Goal: Transaction & Acquisition: Book appointment/travel/reservation

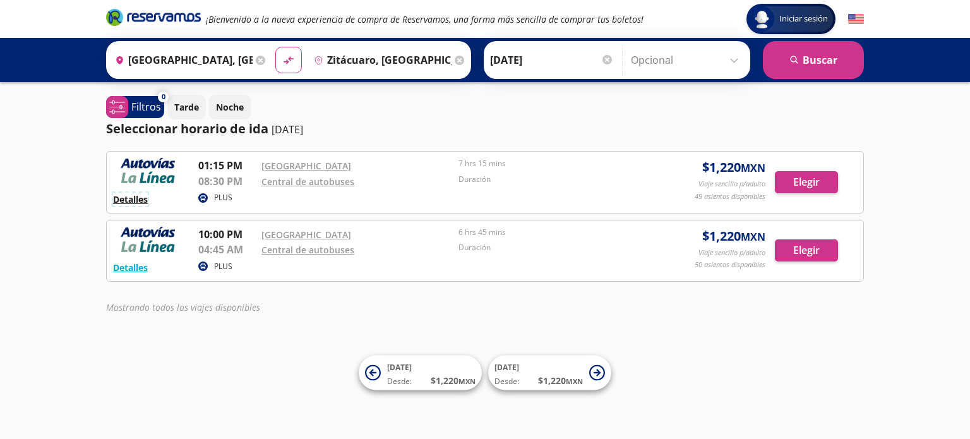
click at [139, 199] on button "Detalles" at bounding box center [130, 199] width 35 height 13
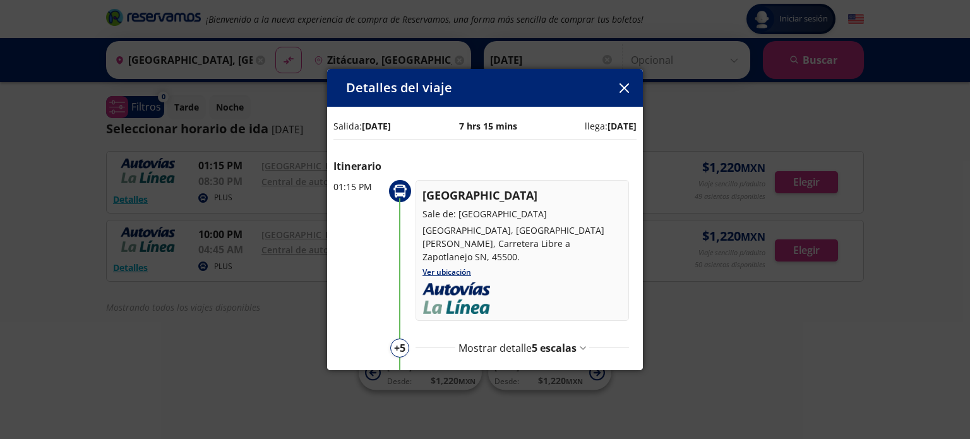
click at [621, 85] on icon "button" at bounding box center [623, 87] width 9 height 9
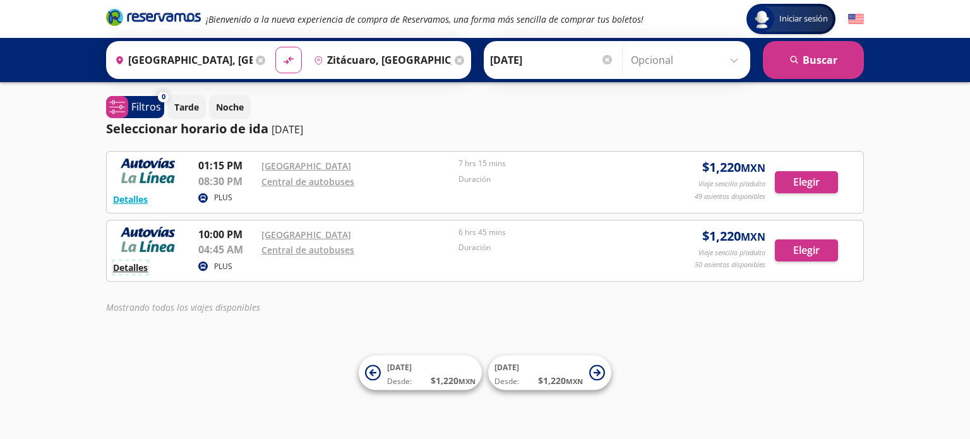
click at [131, 267] on button "Detalles" at bounding box center [130, 267] width 35 height 13
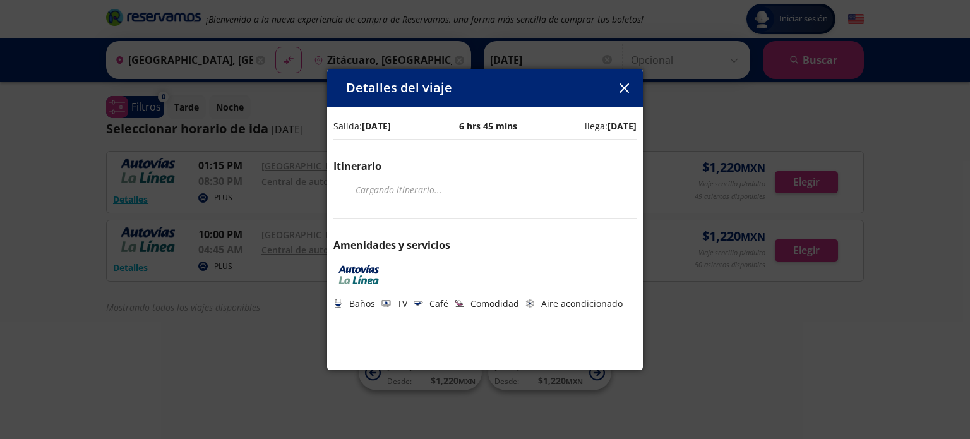
click at [620, 86] on icon "button" at bounding box center [623, 87] width 9 height 9
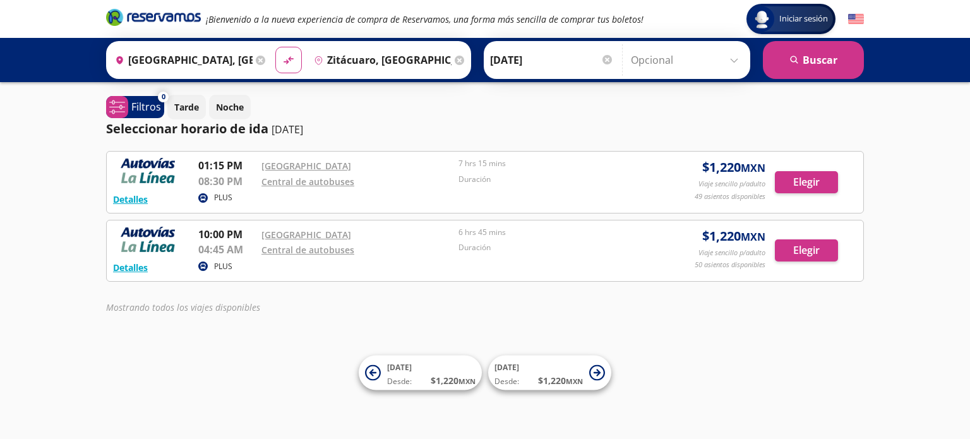
click at [333, 59] on input "Zitácuaro, [GEOGRAPHIC_DATA]" at bounding box center [380, 60] width 143 height 32
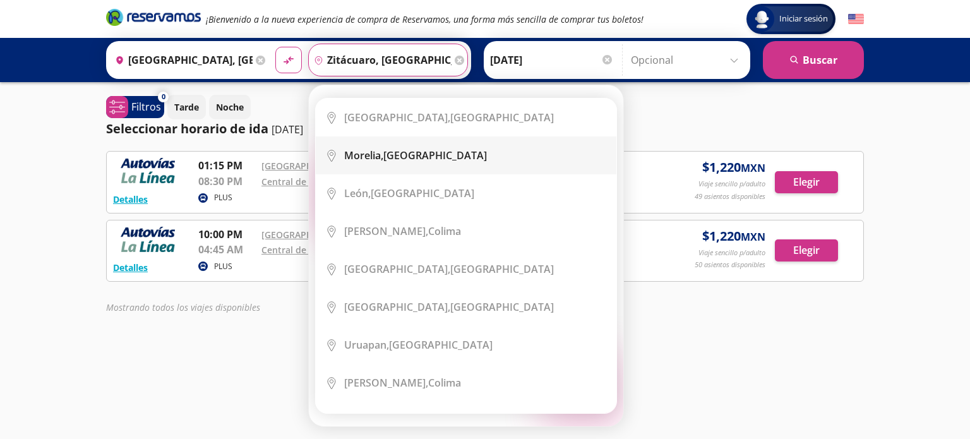
click at [396, 156] on div "[GEOGRAPHIC_DATA], [GEOGRAPHIC_DATA]" at bounding box center [415, 155] width 143 height 14
type input "[GEOGRAPHIC_DATA], [GEOGRAPHIC_DATA]"
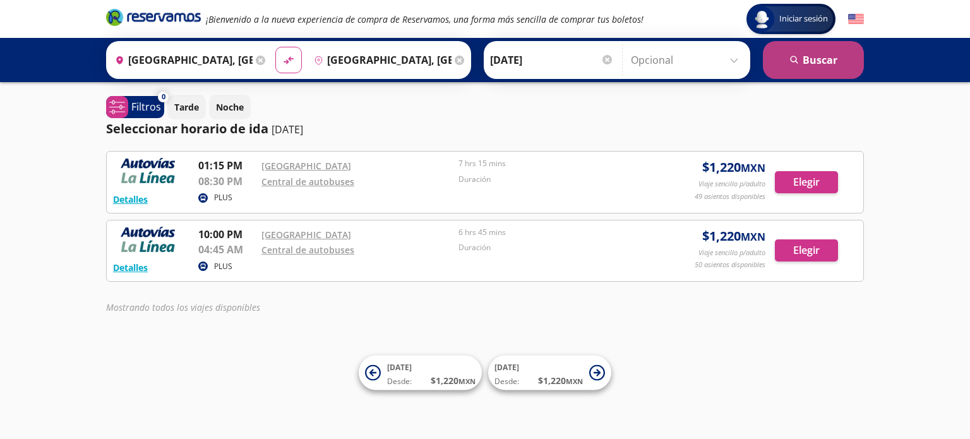
click at [812, 60] on button "search [GEOGRAPHIC_DATA]" at bounding box center [812, 60] width 101 height 38
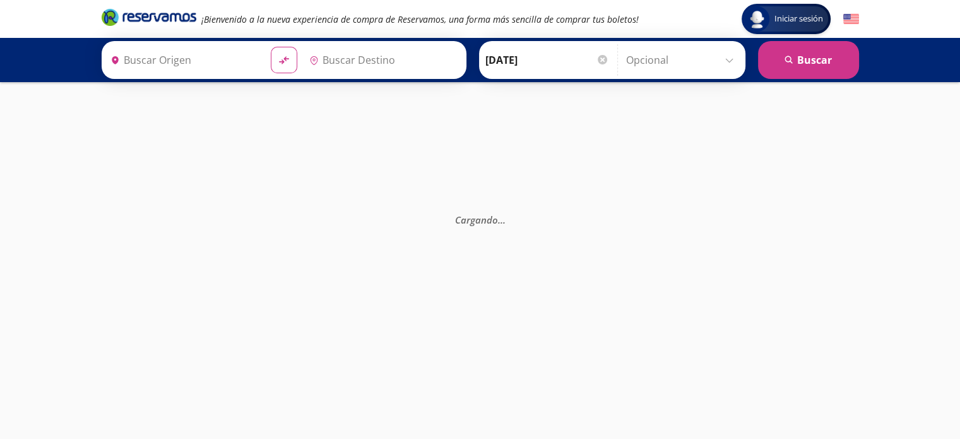
type input "[GEOGRAPHIC_DATA], [GEOGRAPHIC_DATA]"
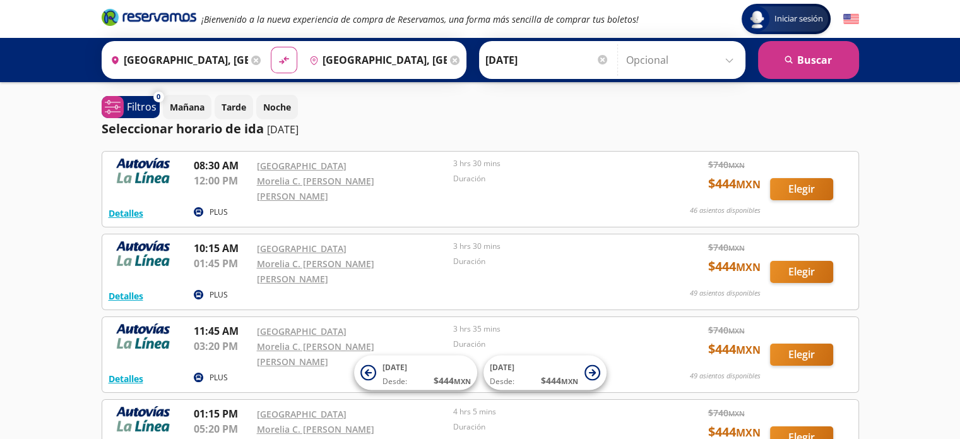
click at [647, 122] on div "Seleccionar horario de ida [DATE]" at bounding box center [480, 128] width 757 height 19
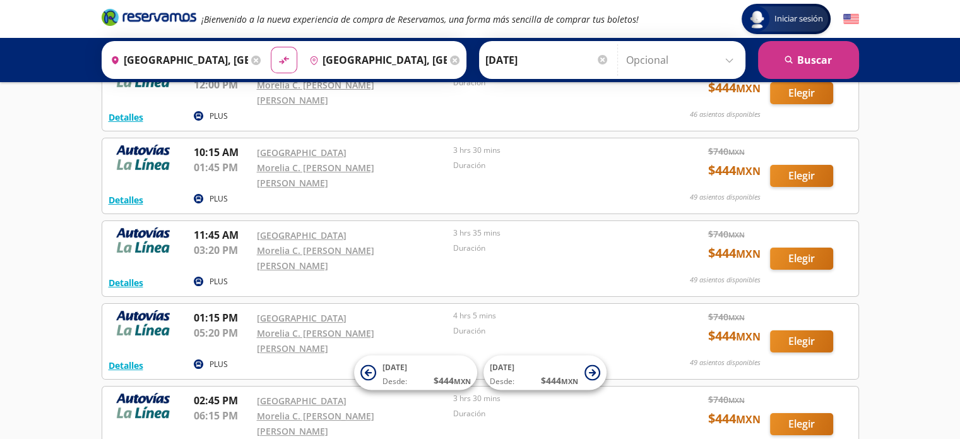
scroll to position [126, 0]
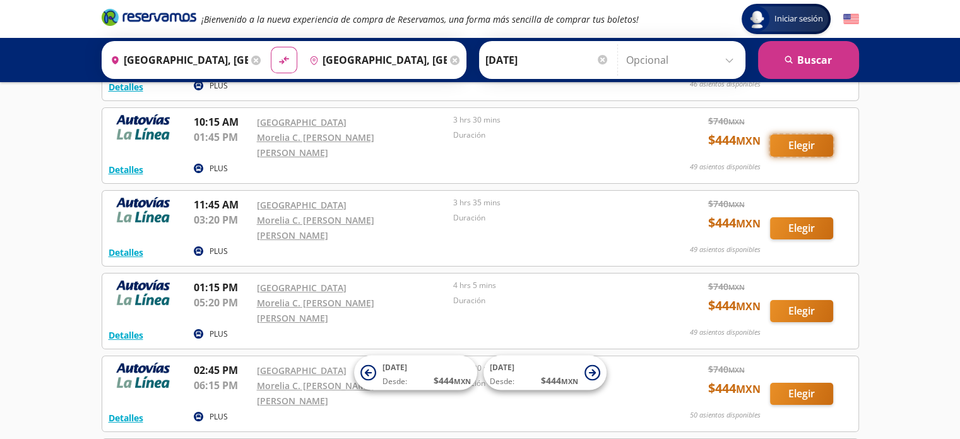
click at [792, 134] on button "Elegir" at bounding box center [801, 145] width 63 height 22
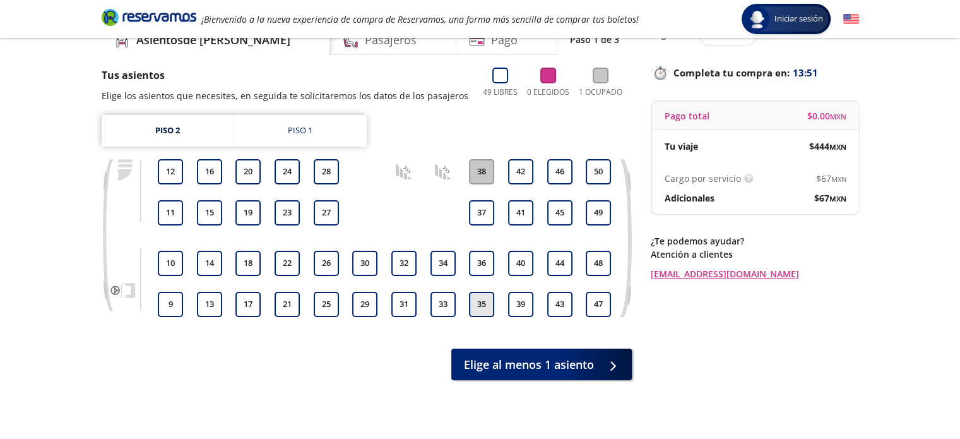
scroll to position [102, 0]
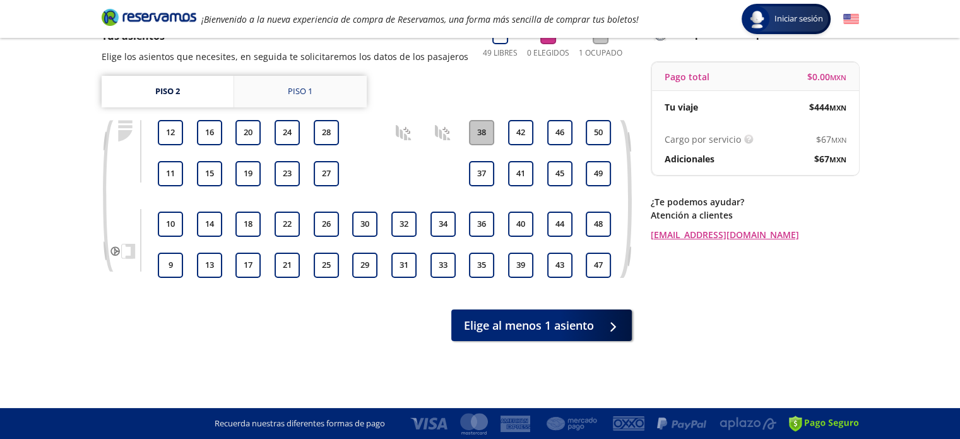
click at [300, 84] on link "Piso 1" at bounding box center [300, 92] width 133 height 32
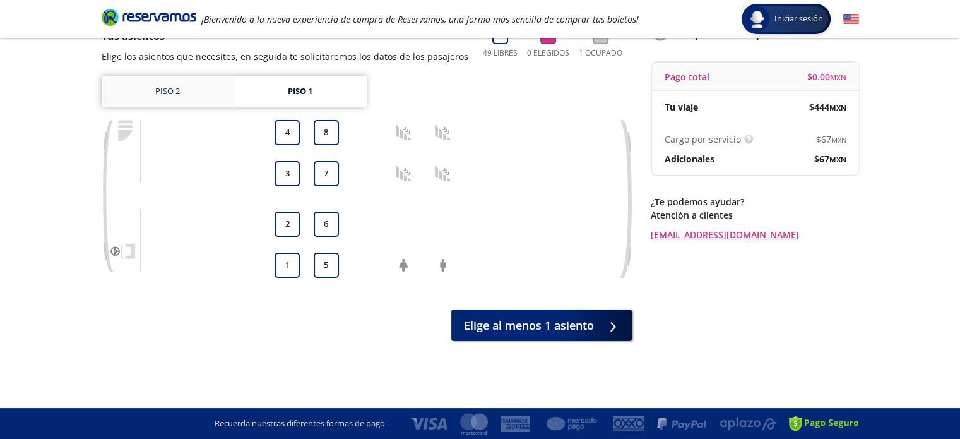
click at [174, 93] on link "Piso 2" at bounding box center [168, 92] width 132 height 32
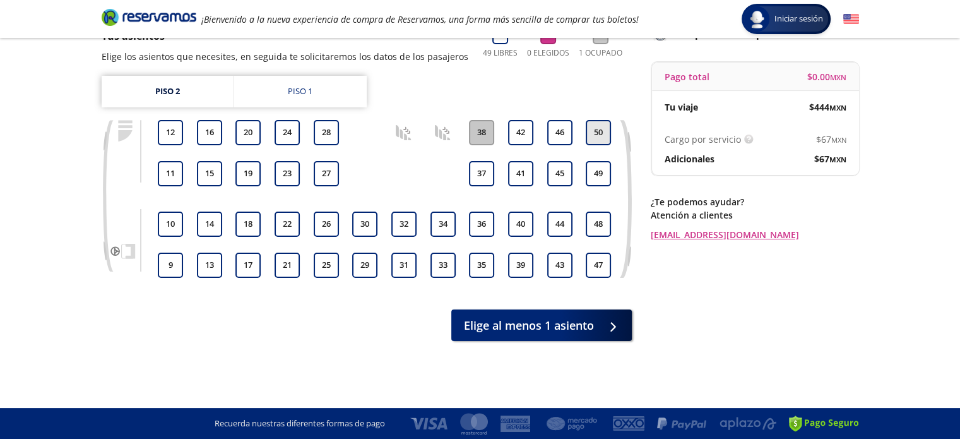
click at [594, 138] on button "50" at bounding box center [598, 132] width 25 height 25
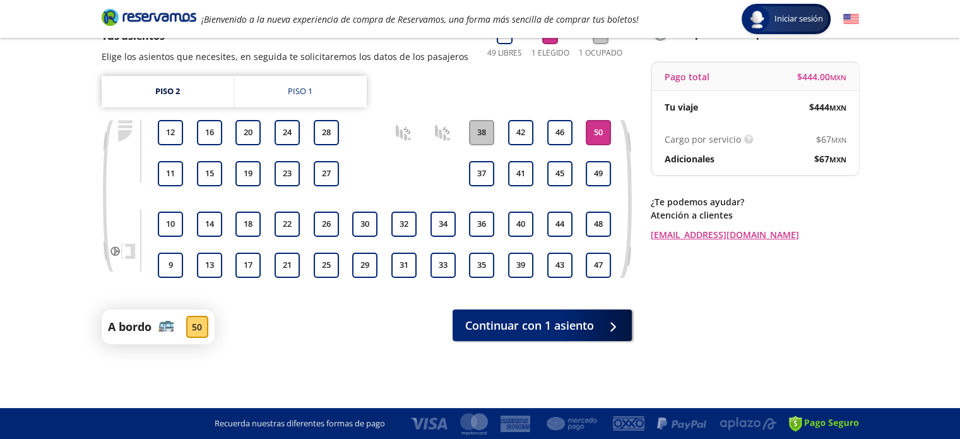
scroll to position [39, 0]
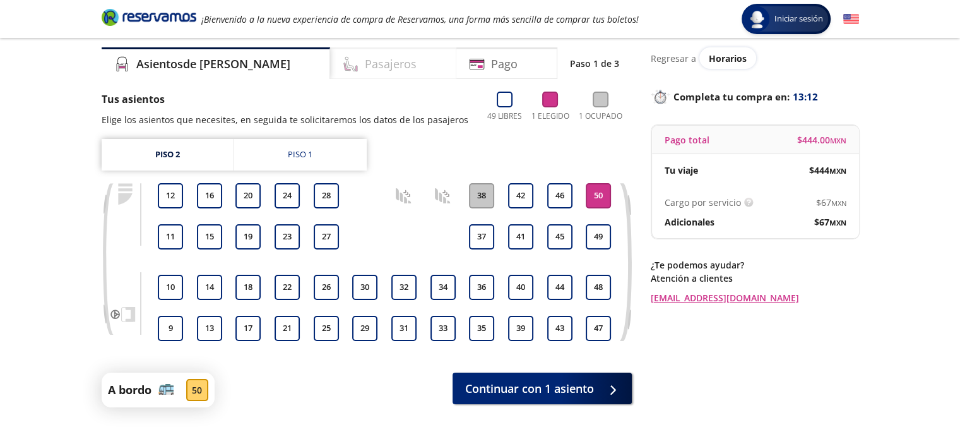
click at [374, 67] on div "Pasajeros" at bounding box center [393, 63] width 126 height 32
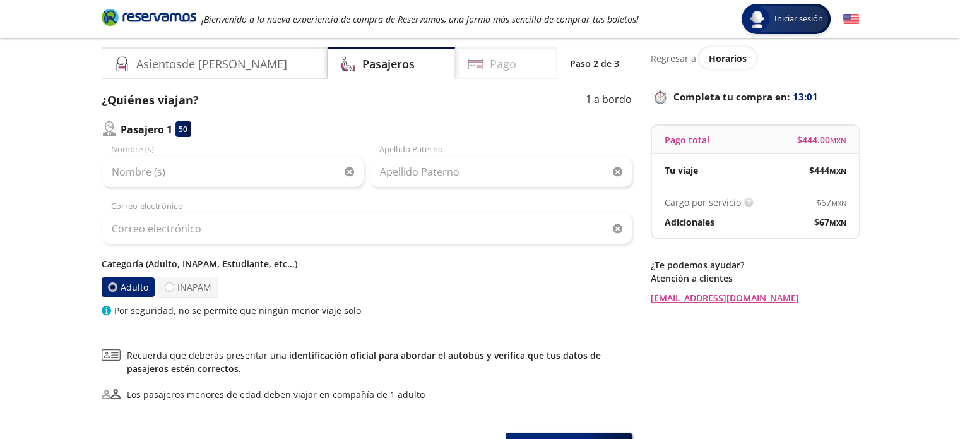
click at [467, 64] on div "Pago" at bounding box center [506, 63] width 102 height 32
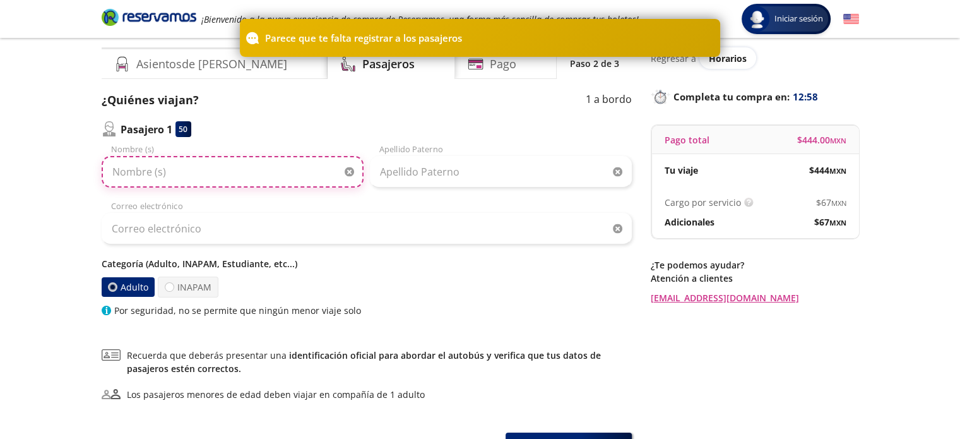
click at [271, 172] on input "Nombre (s)" at bounding box center [233, 172] width 262 height 32
type input "[PERSON_NAME]"
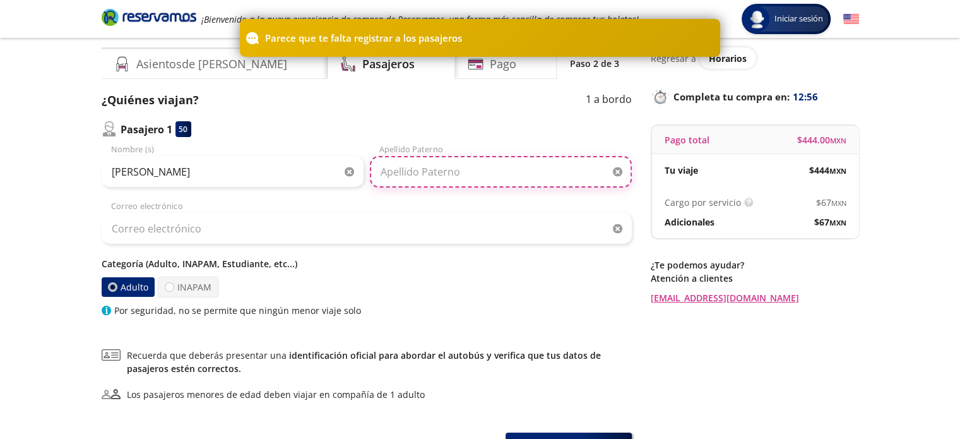
type input "[PERSON_NAME]"
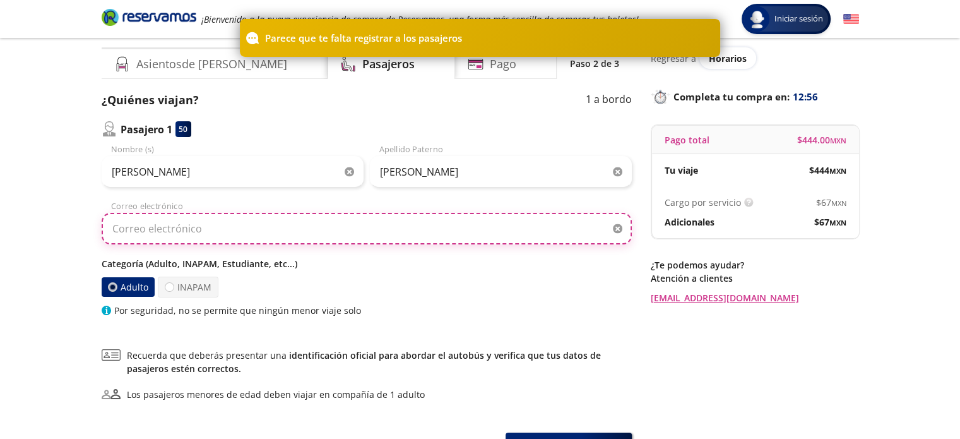
type input "[EMAIL_ADDRESS][DOMAIN_NAME]"
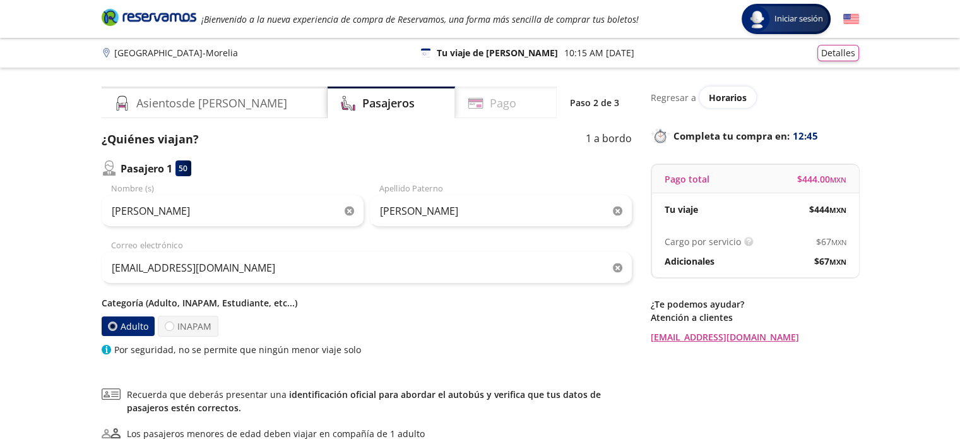
click at [511, 105] on div "Pago" at bounding box center [506, 102] width 102 height 32
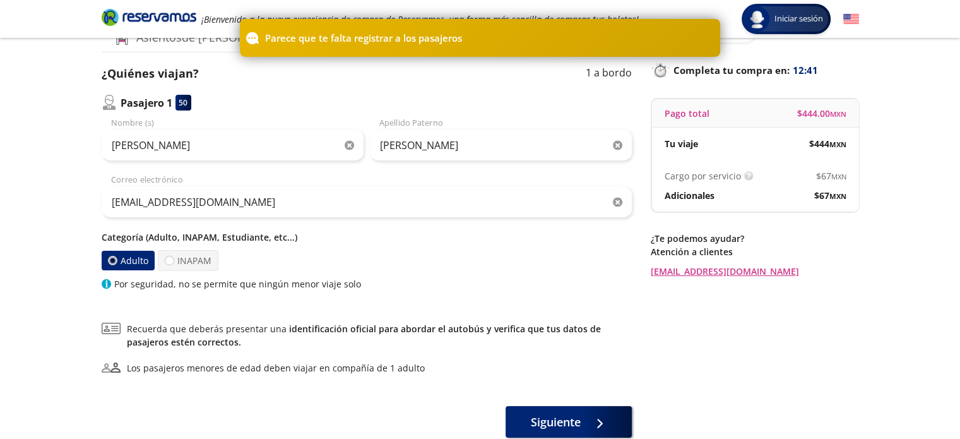
scroll to position [146, 0]
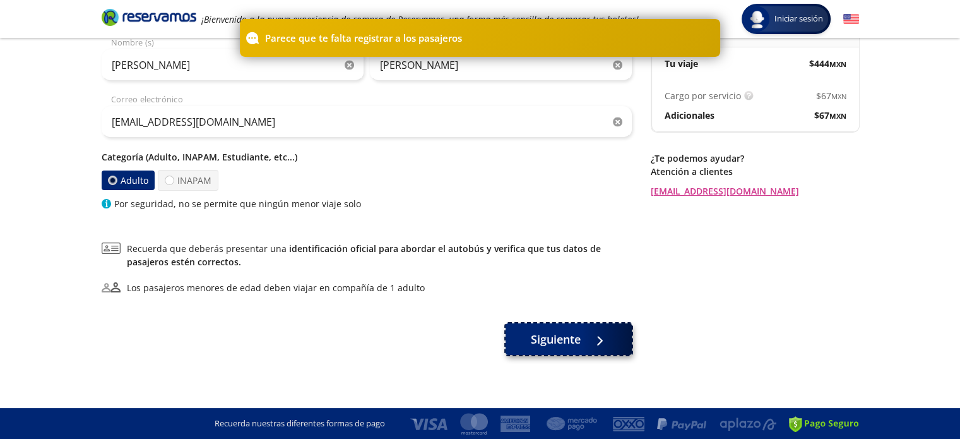
click at [563, 350] on button "Siguiente" at bounding box center [569, 339] width 126 height 32
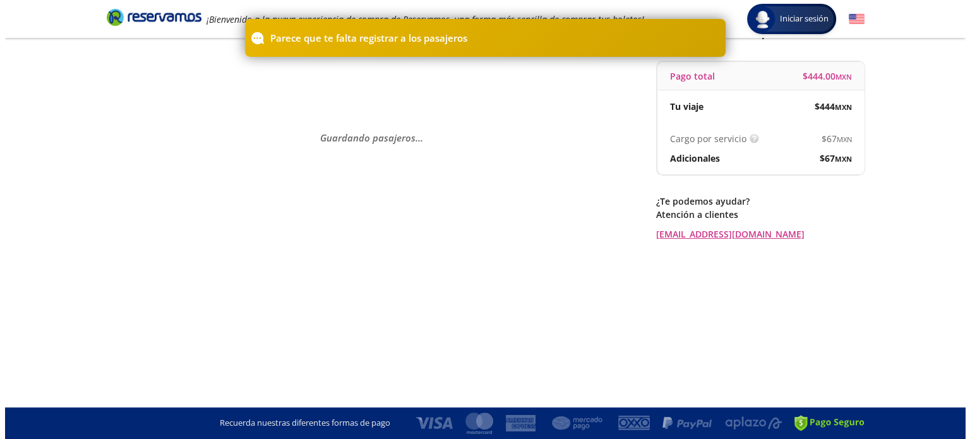
scroll to position [0, 0]
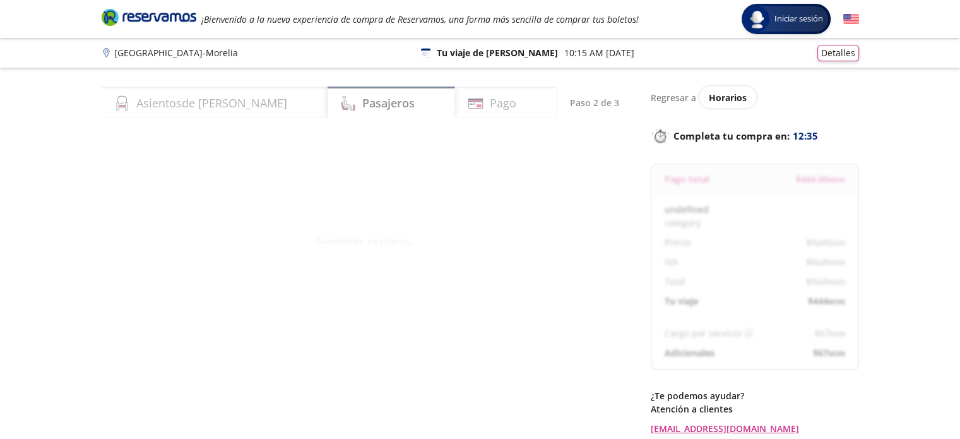
select select "MX"
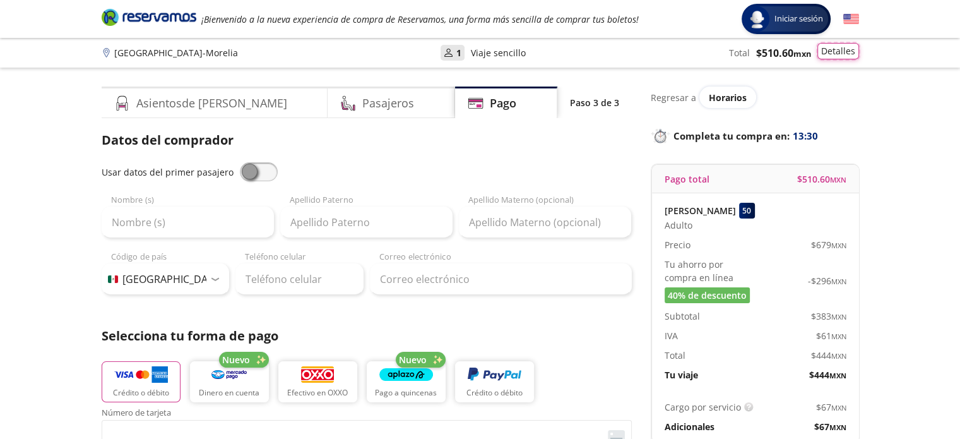
click at [841, 50] on button "Detalles" at bounding box center [838, 51] width 42 height 16
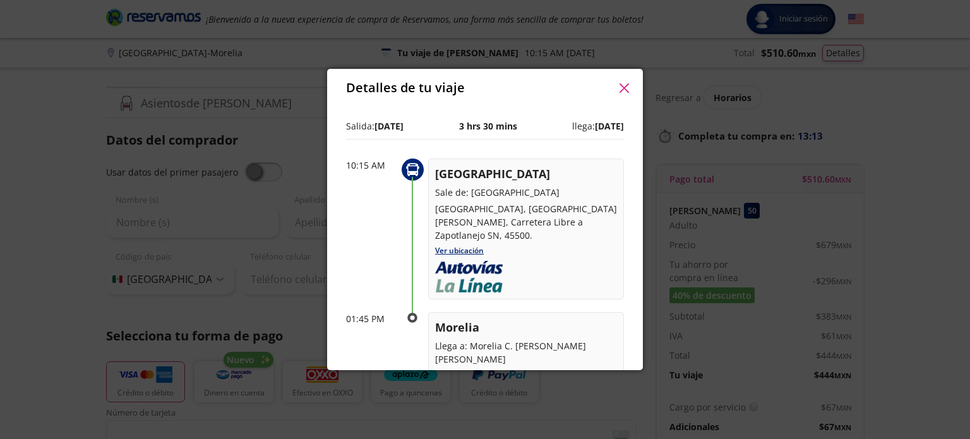
click at [627, 86] on icon "button" at bounding box center [623, 87] width 9 height 9
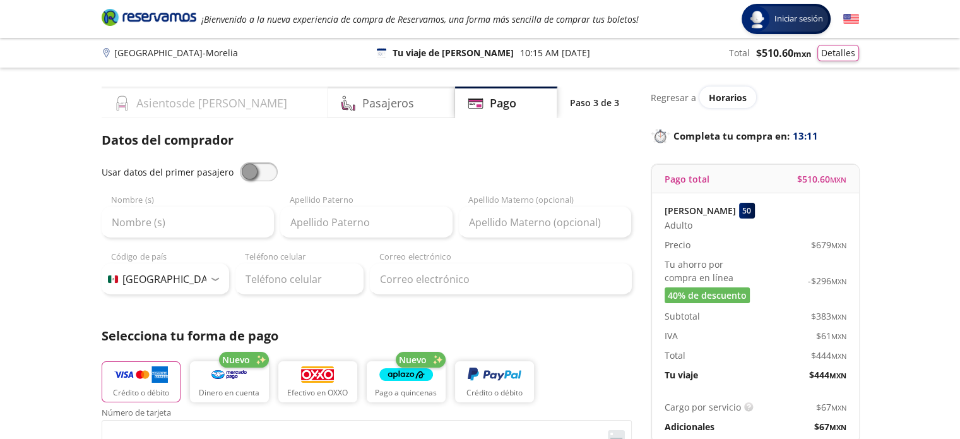
click at [217, 112] on div "Asientos de [PERSON_NAME]" at bounding box center [215, 102] width 227 height 32
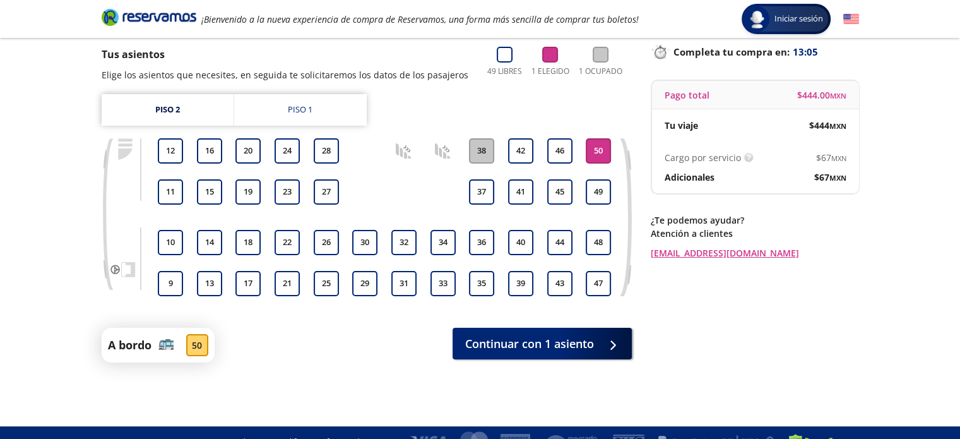
scroll to position [102, 0]
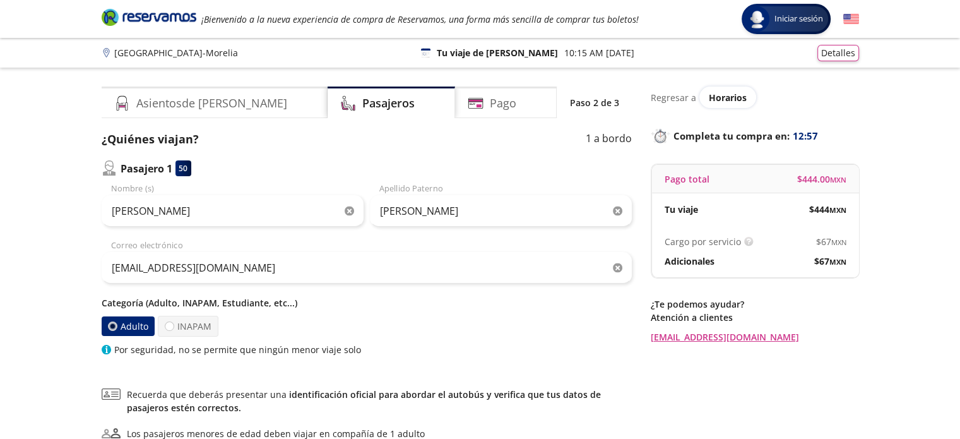
scroll to position [39, 0]
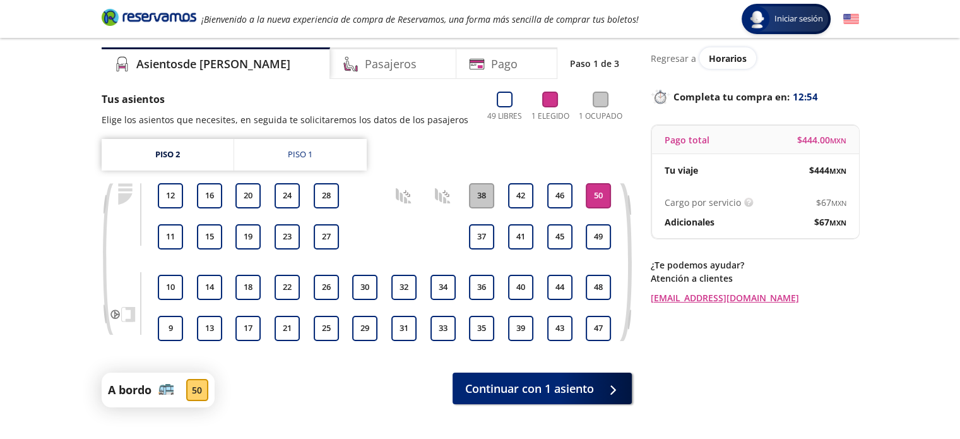
scroll to position [102, 0]
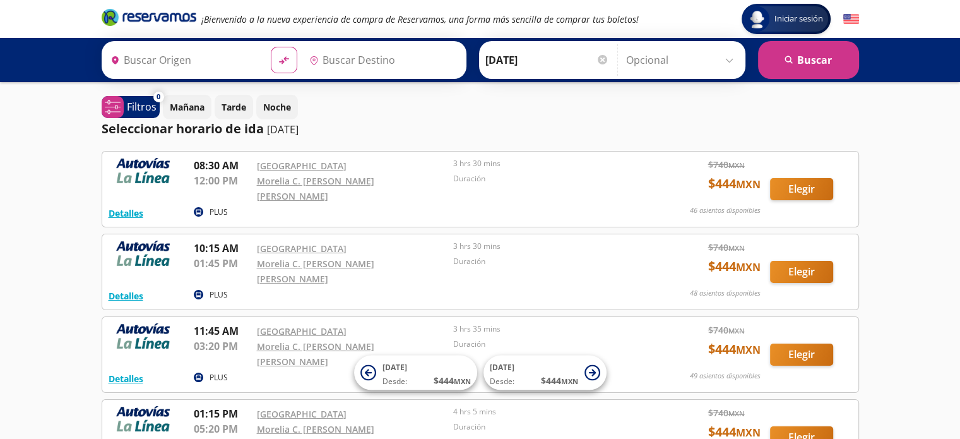
type input "[GEOGRAPHIC_DATA], [GEOGRAPHIC_DATA]"
click at [129, 206] on button "Detalles" at bounding box center [126, 212] width 35 height 13
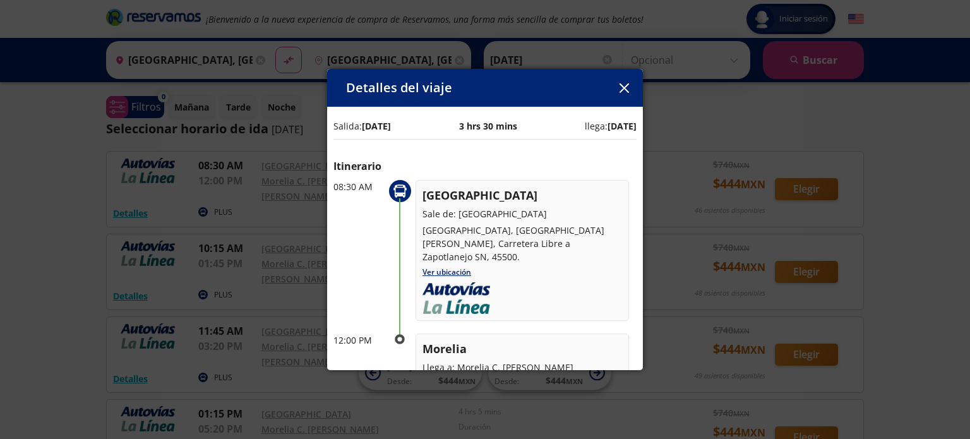
click at [624, 89] on icon "button" at bounding box center [623, 87] width 9 height 9
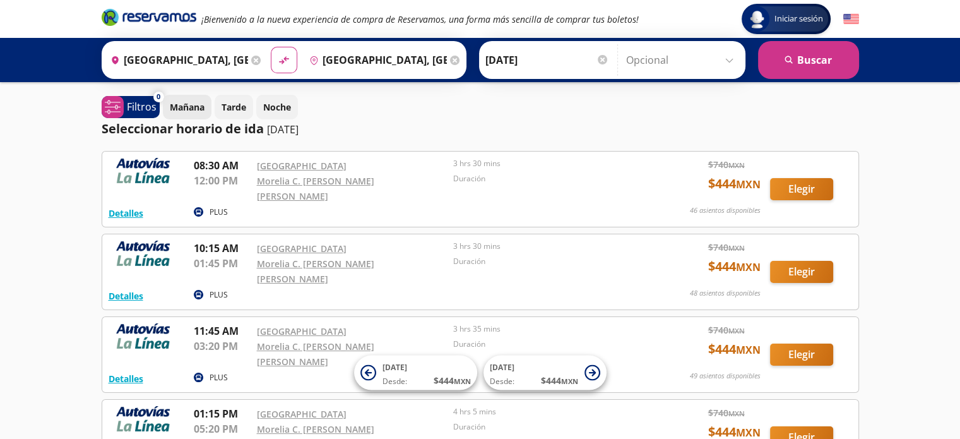
click at [187, 106] on p "Mañana" at bounding box center [187, 106] width 35 height 13
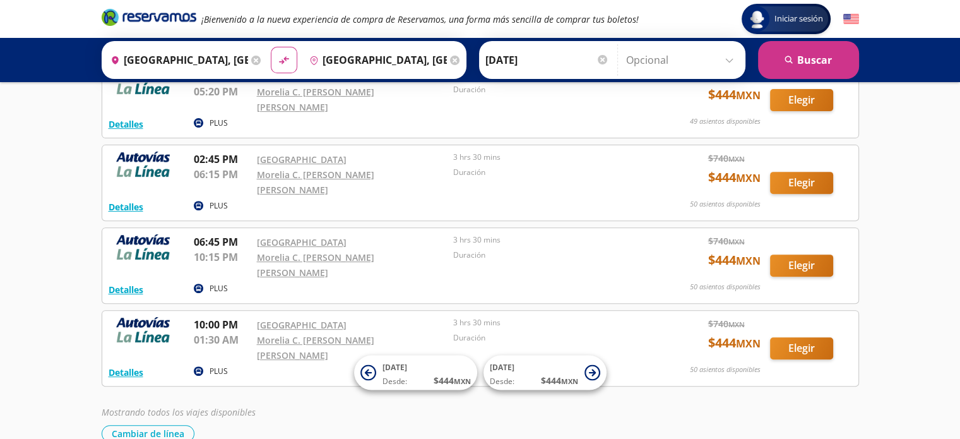
scroll to position [454, 0]
